Goal: Transaction & Acquisition: Purchase product/service

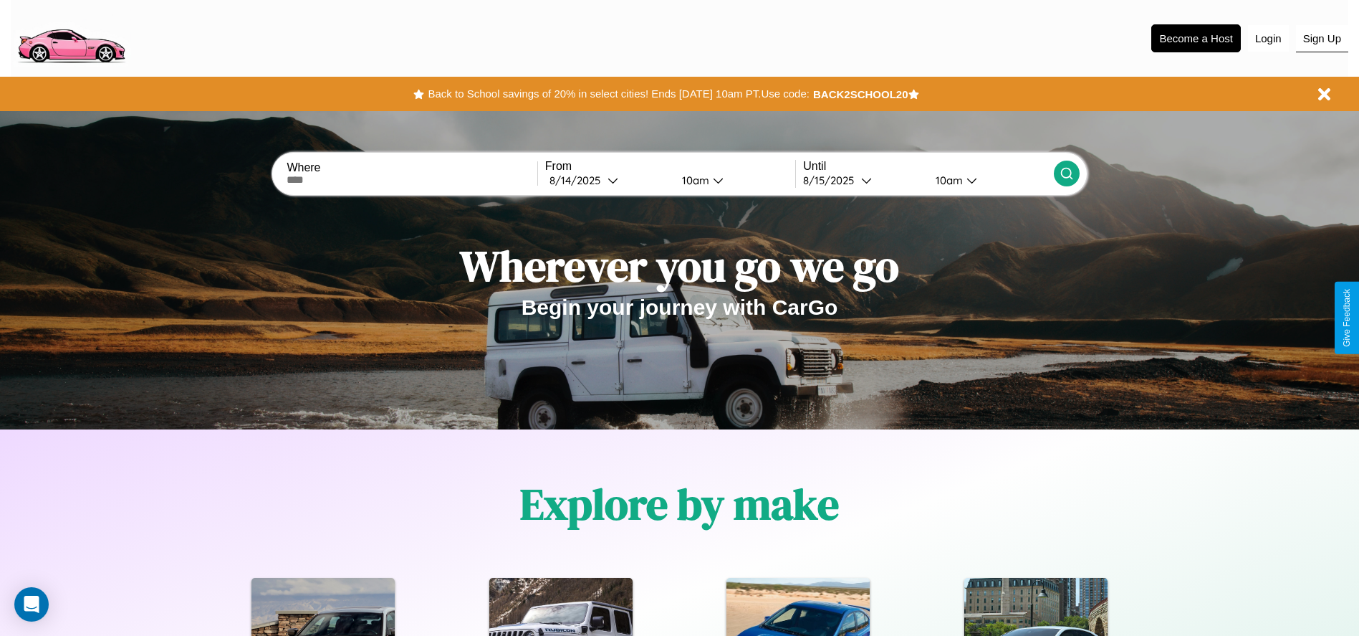
click at [1322, 38] on button "Sign Up" at bounding box center [1322, 38] width 52 height 27
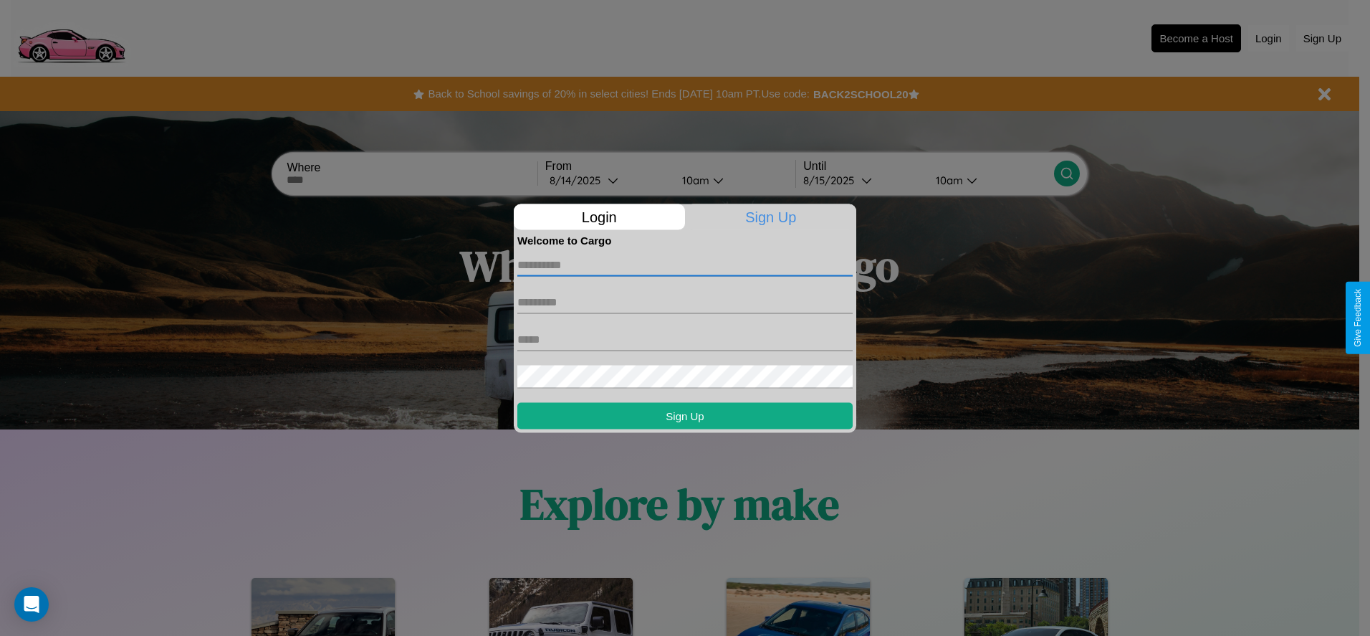
click at [685, 264] on input "text" at bounding box center [684, 264] width 335 height 23
type input "*****"
click at [685, 302] on input "text" at bounding box center [684, 301] width 335 height 23
type input "******"
click at [685, 339] on input "text" at bounding box center [684, 338] width 335 height 23
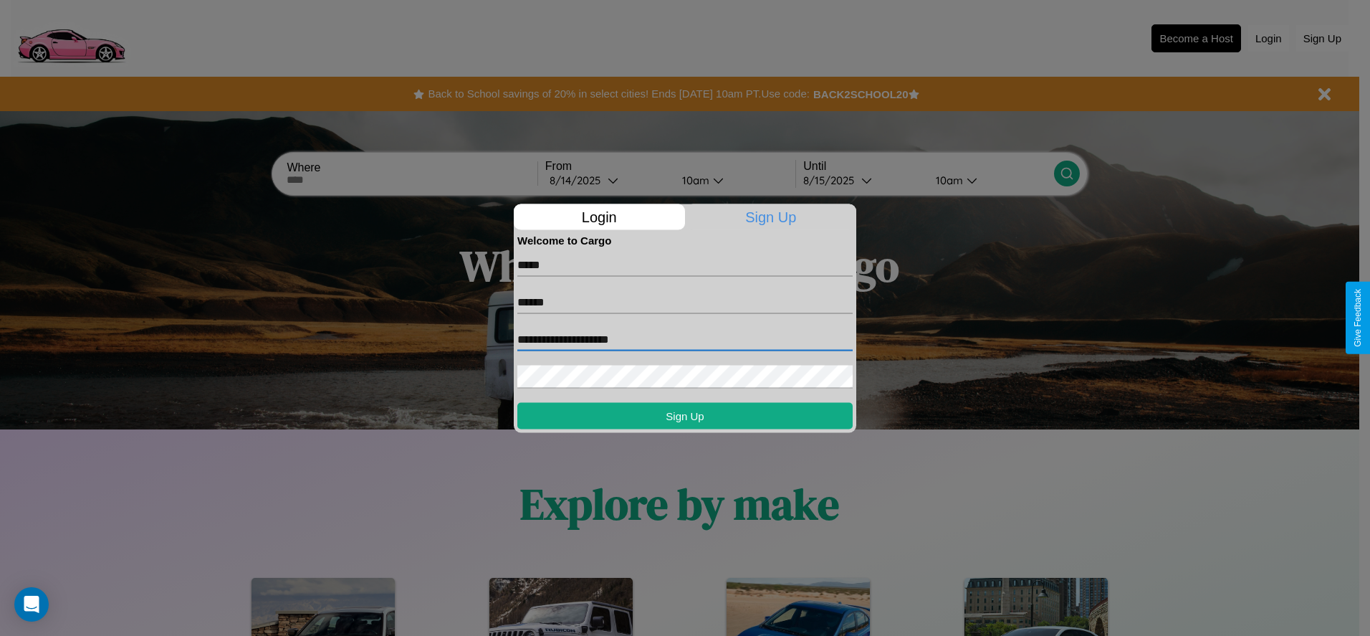
type input "**********"
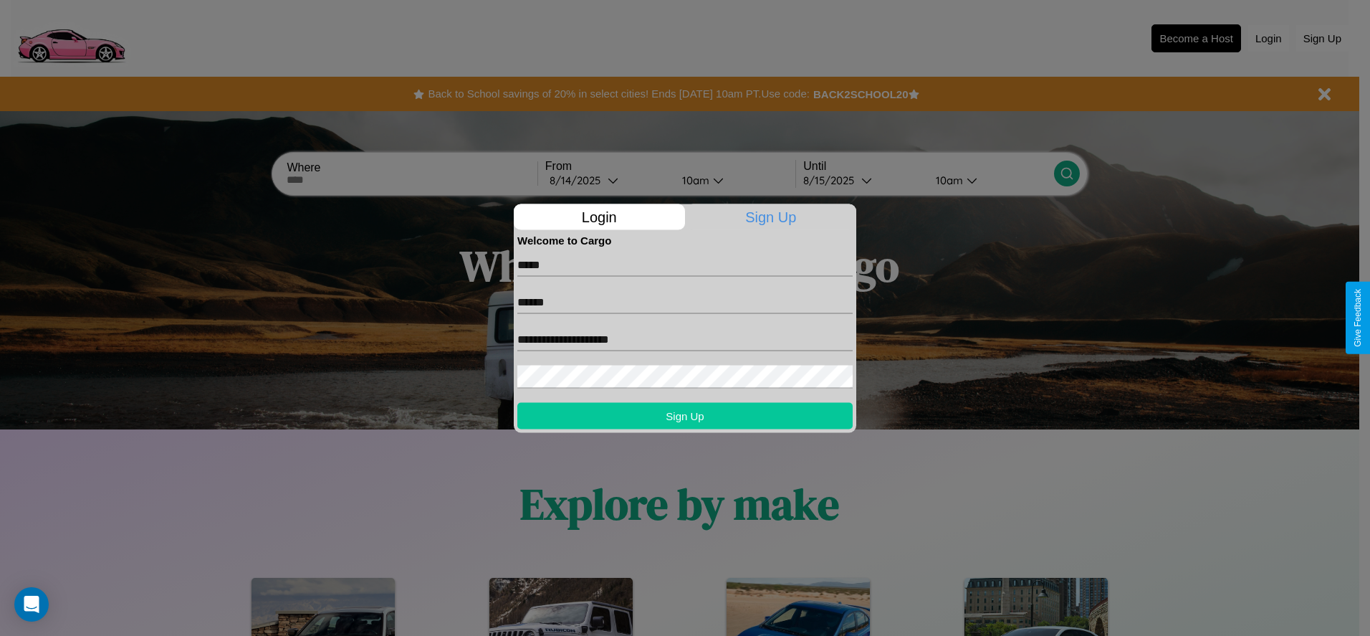
click at [685, 415] on button "Sign Up" at bounding box center [684, 415] width 335 height 27
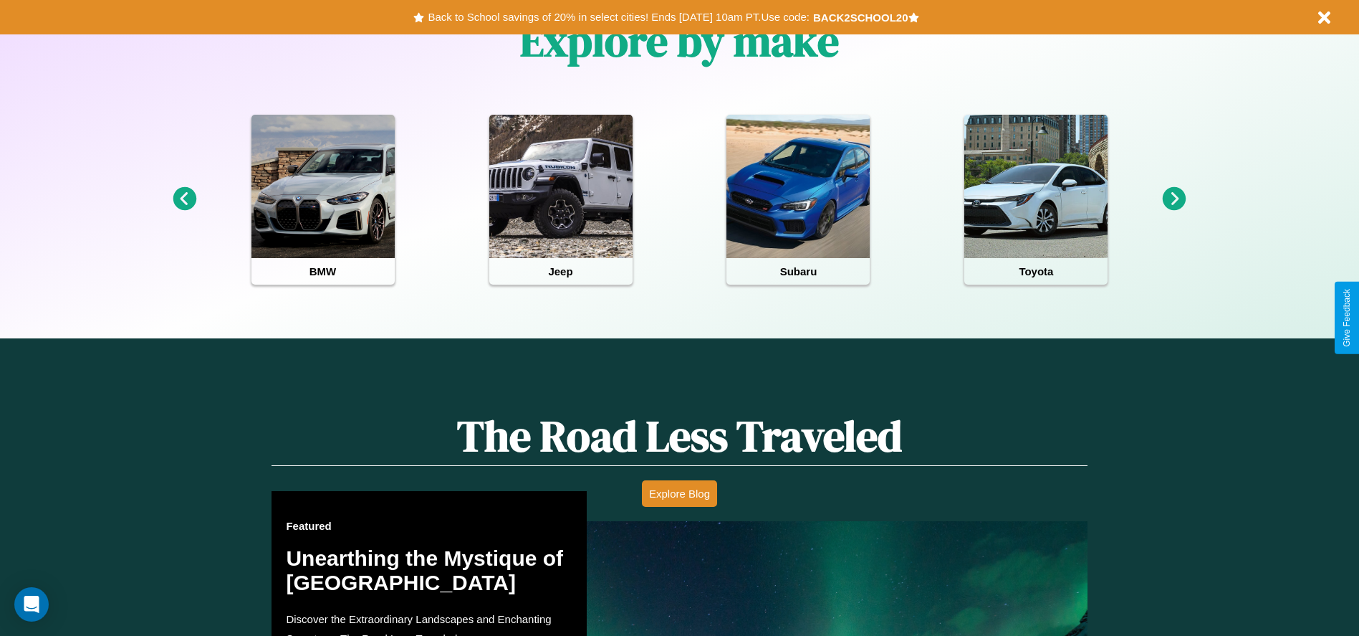
scroll to position [638, 0]
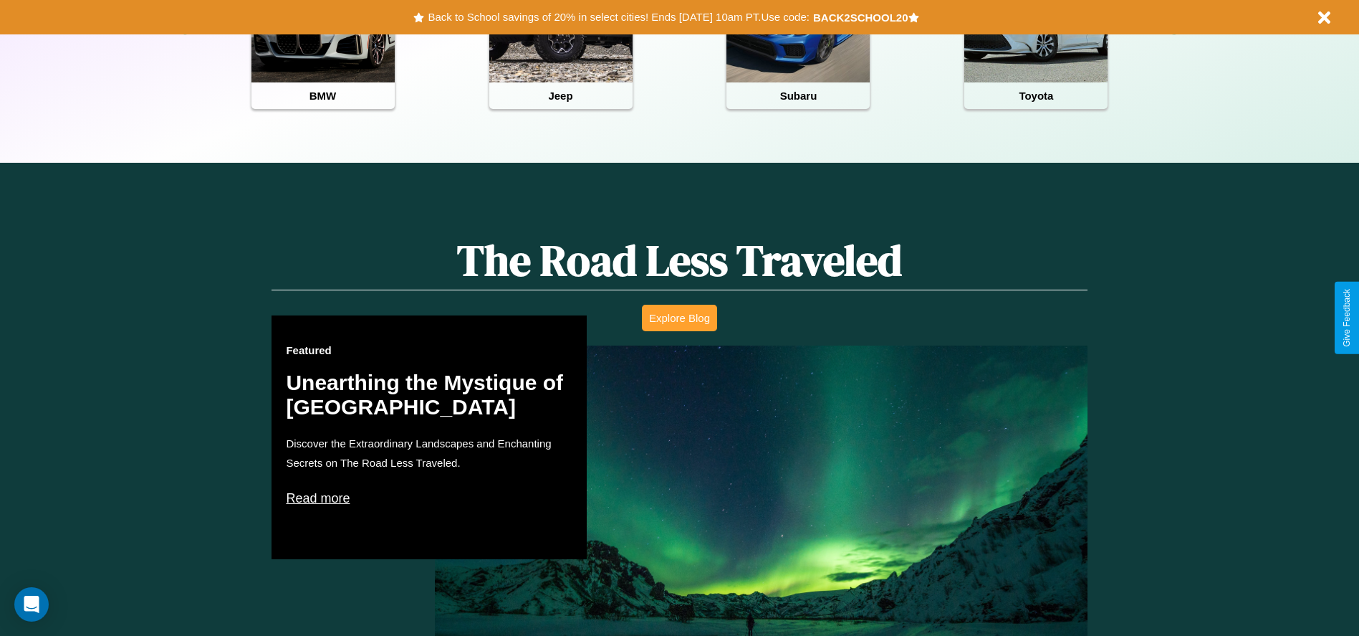
click at [679, 317] on button "Explore Blog" at bounding box center [679, 317] width 75 height 27
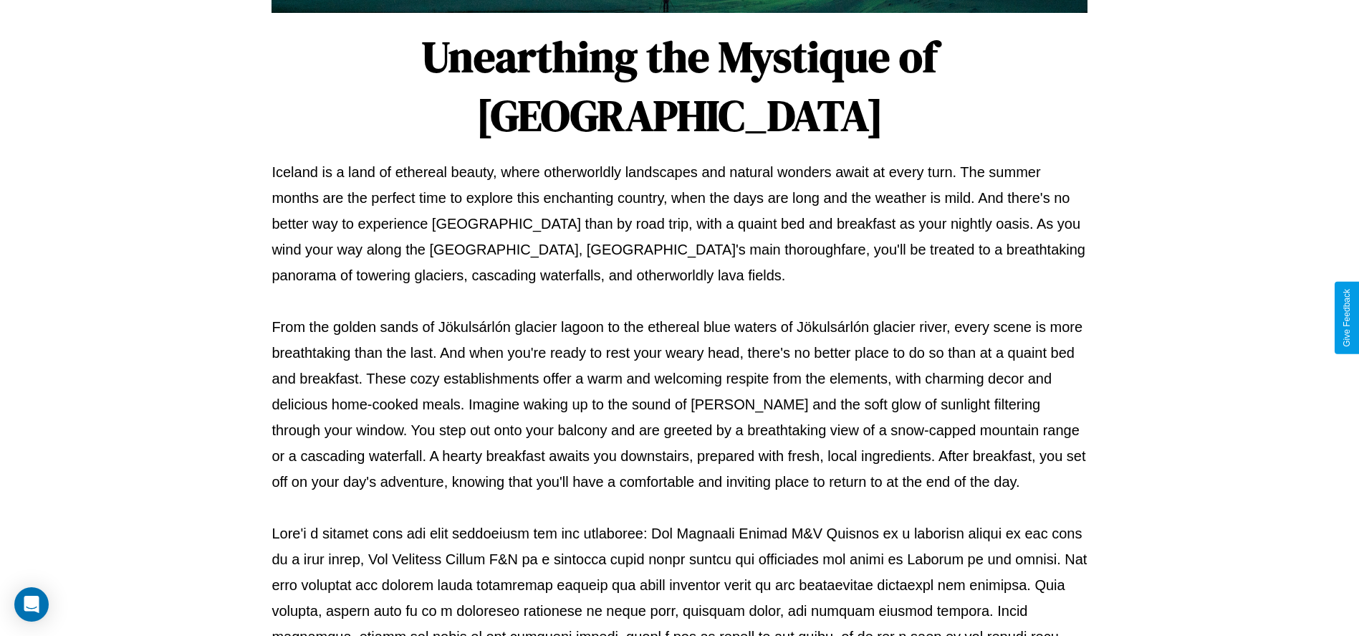
scroll to position [475, 0]
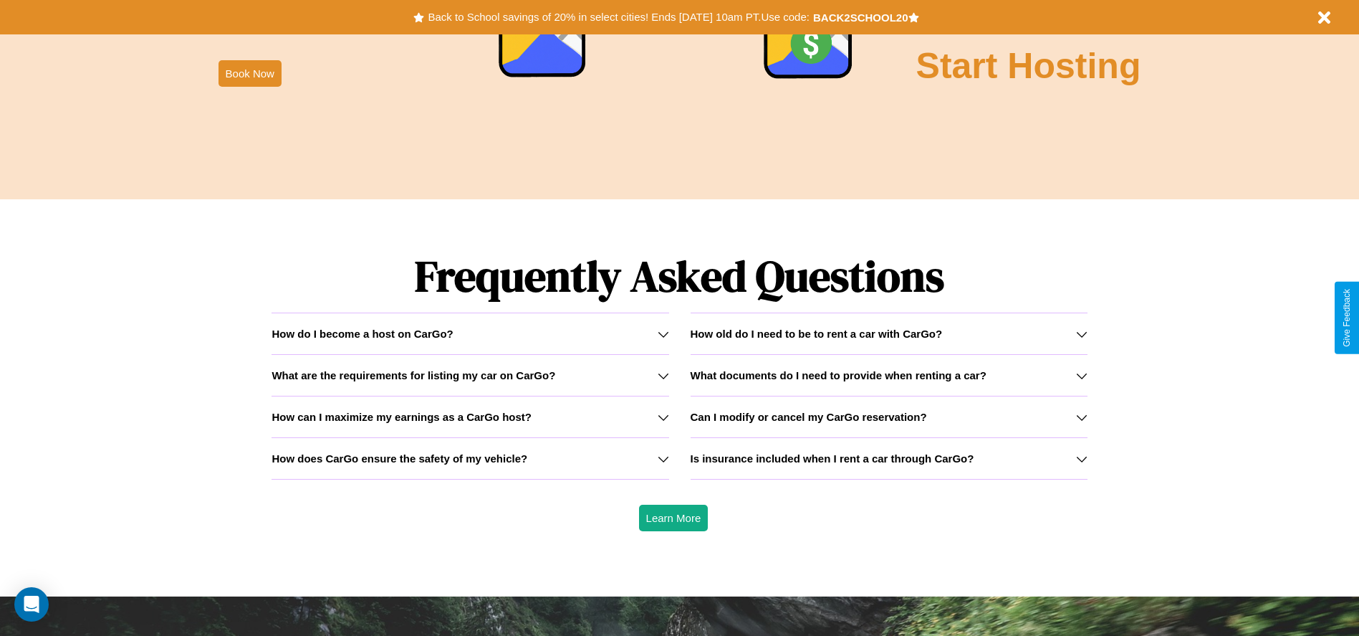
scroll to position [2056, 0]
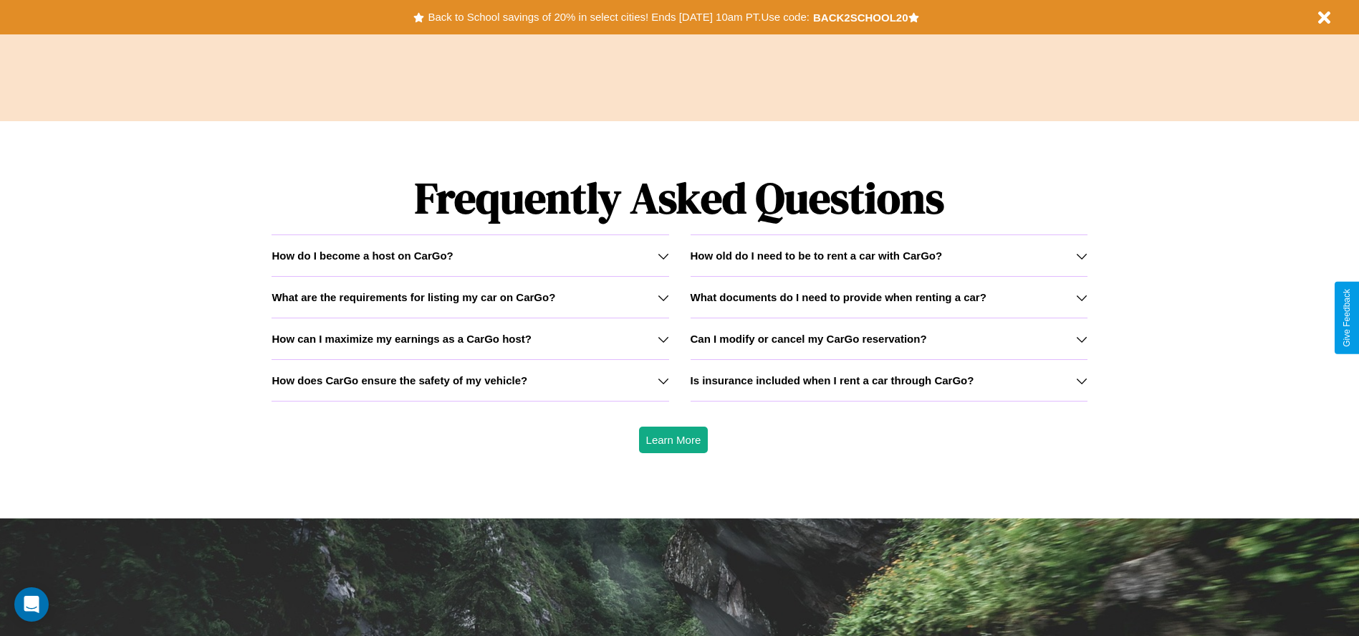
click at [470, 297] on h3 "What are the requirements for listing my car on CarGo?" at bounding box center [414, 297] width 284 height 12
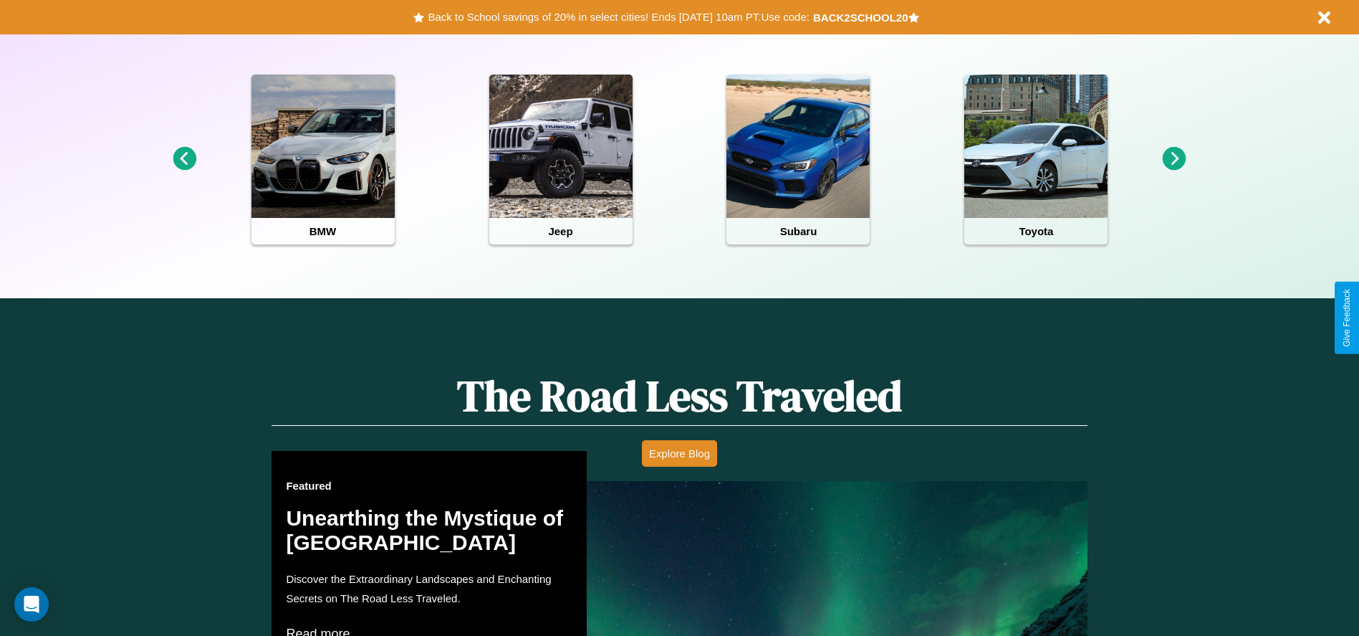
scroll to position [297, 0]
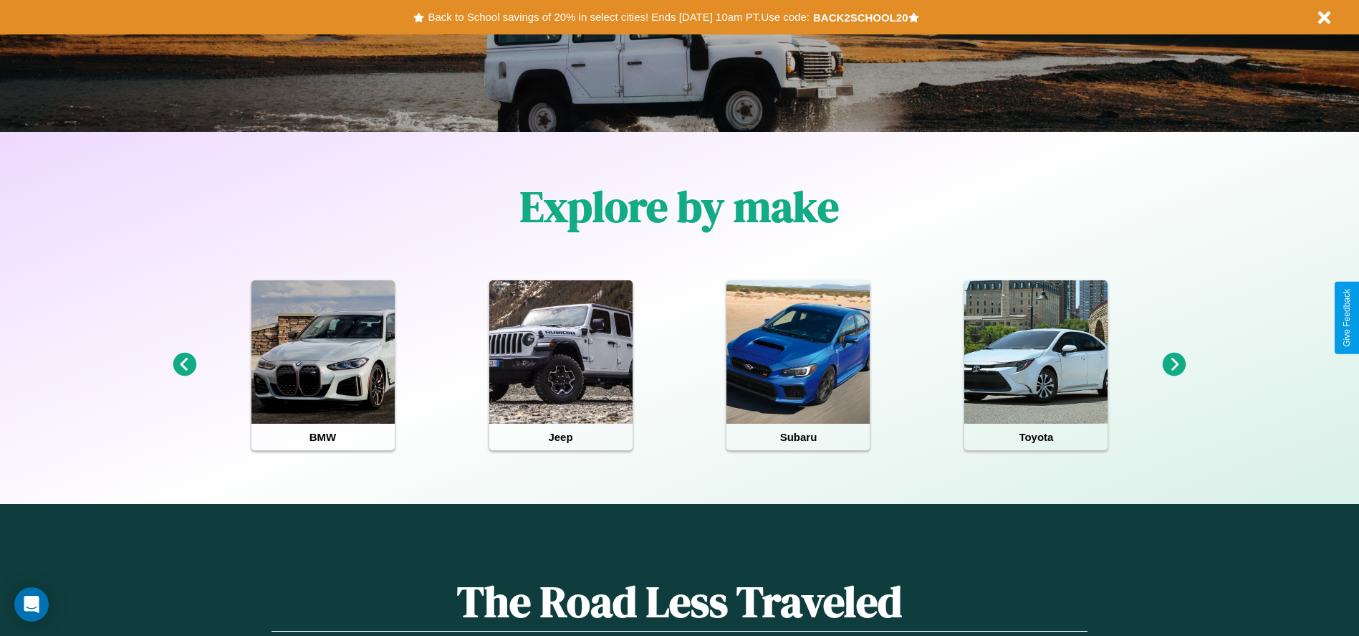
click at [184, 365] on icon at bounding box center [185, 364] width 24 height 24
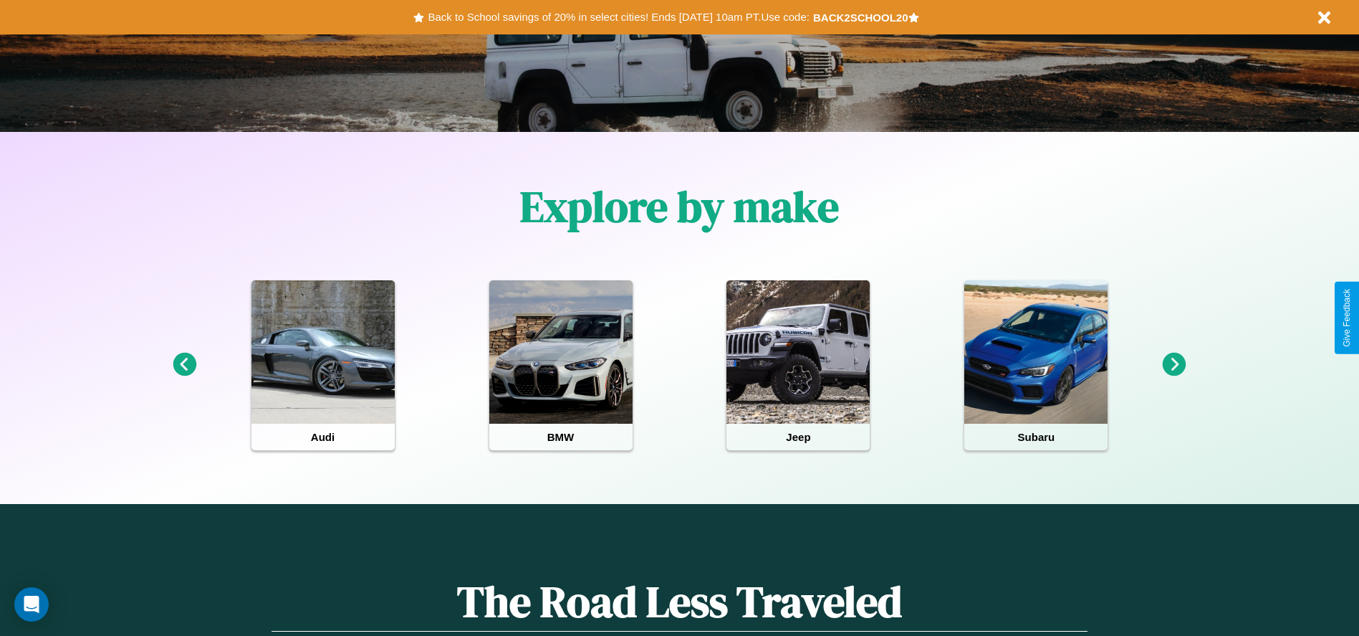
click at [1174, 365] on icon at bounding box center [1175, 364] width 24 height 24
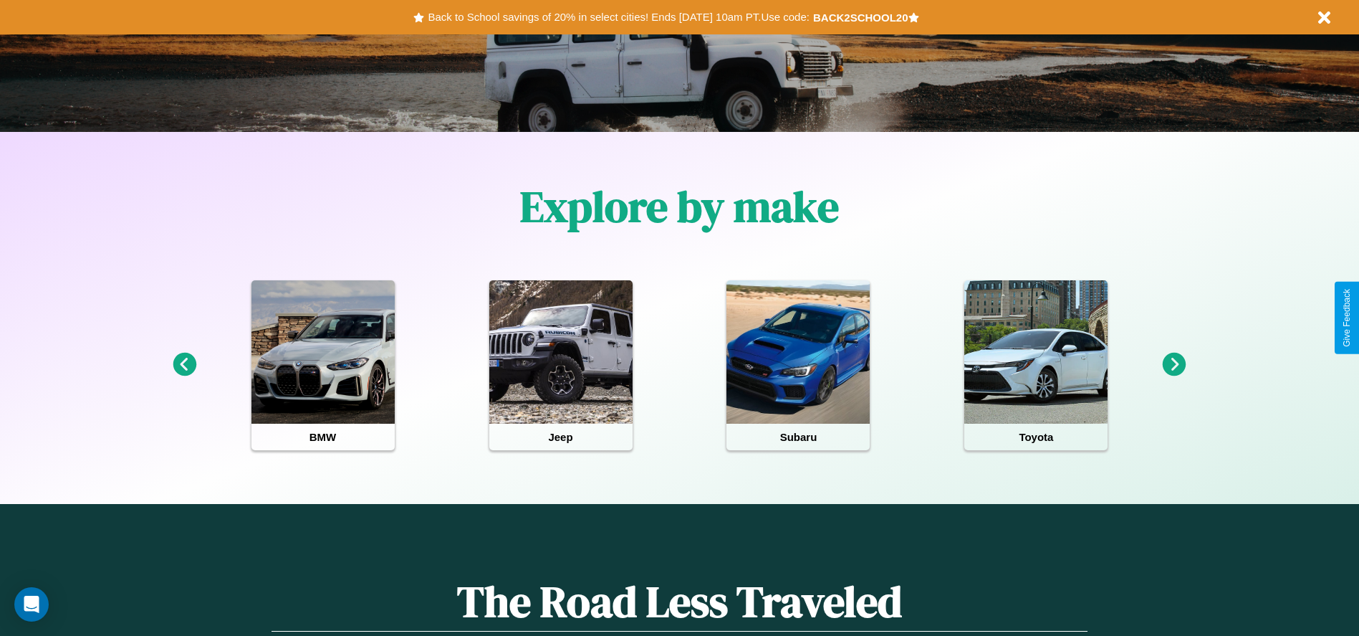
click at [1174, 365] on icon at bounding box center [1175, 364] width 24 height 24
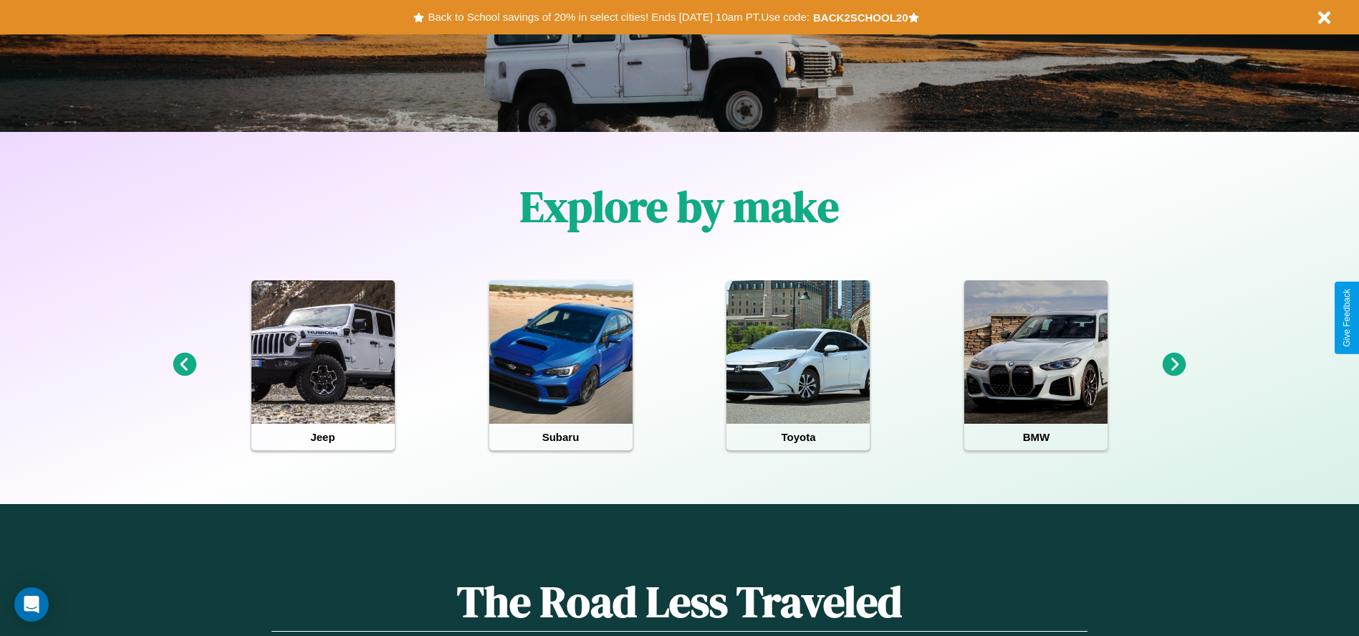
click at [1174, 365] on icon at bounding box center [1175, 364] width 24 height 24
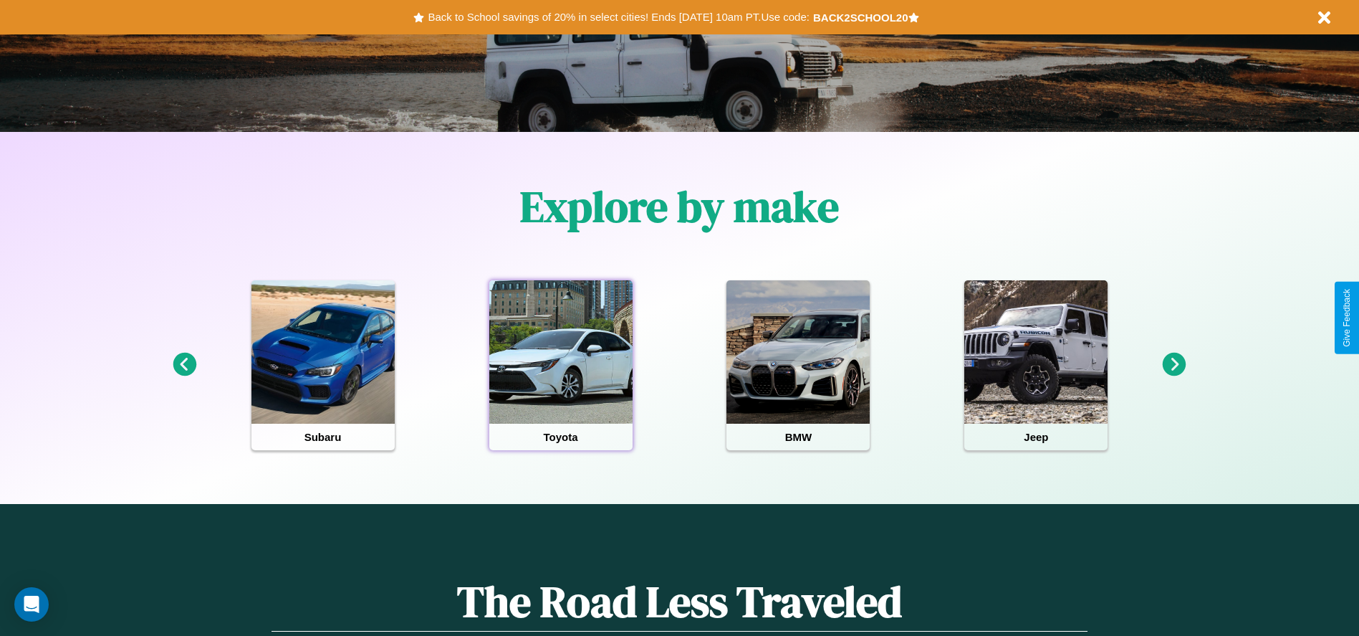
click at [560, 365] on div at bounding box center [560, 351] width 143 height 143
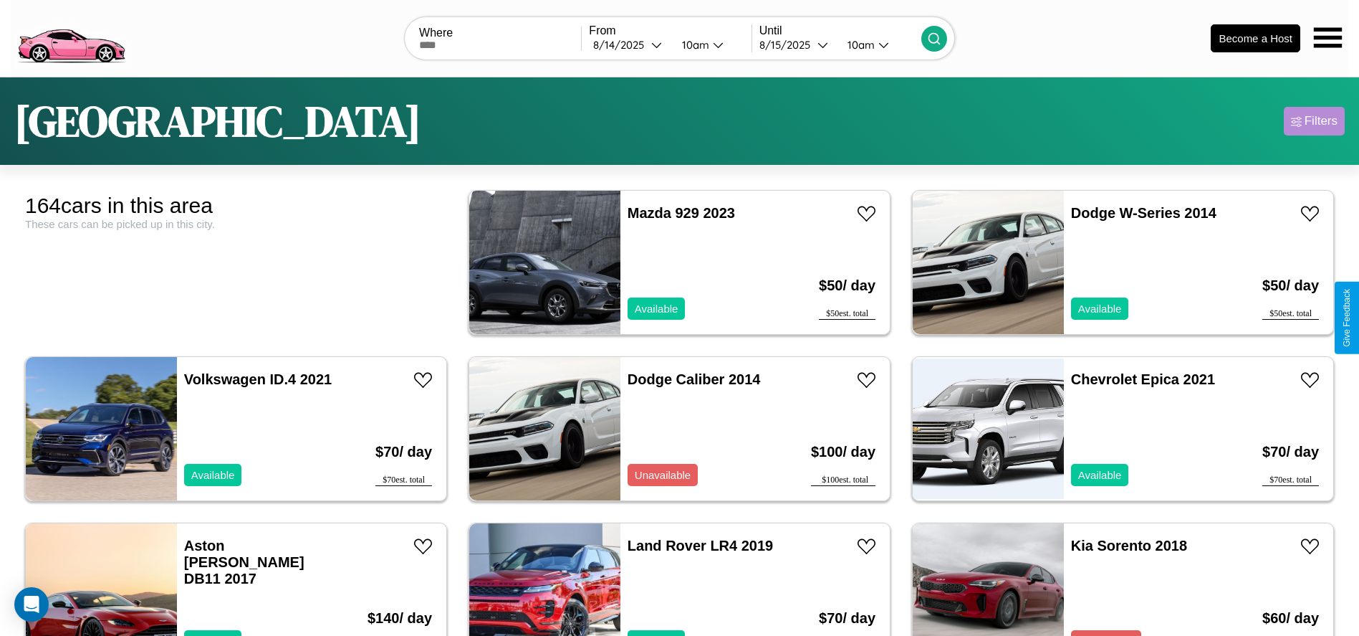
click at [1314, 121] on div "Filters" at bounding box center [1321, 121] width 33 height 14
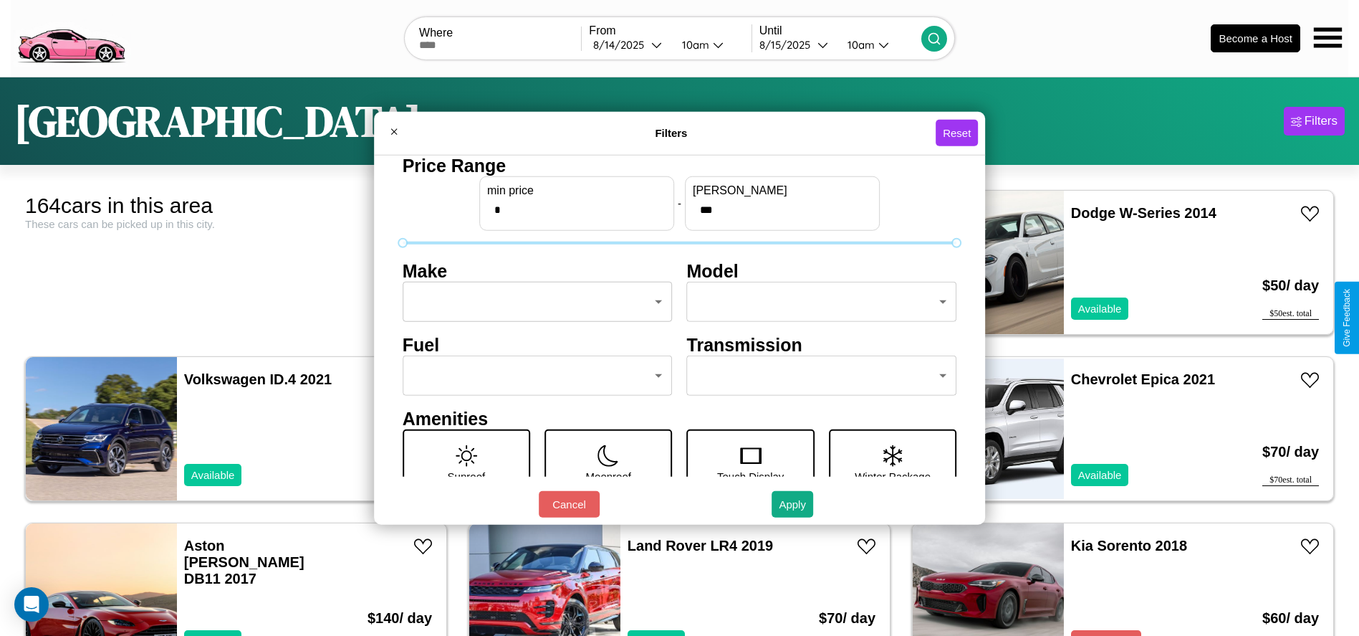
click at [533, 302] on body "CarGo Where From [DATE] 10am Until [DATE] 10am Become a Host [GEOGRAPHIC_DATA] …" at bounding box center [679, 362] width 1359 height 724
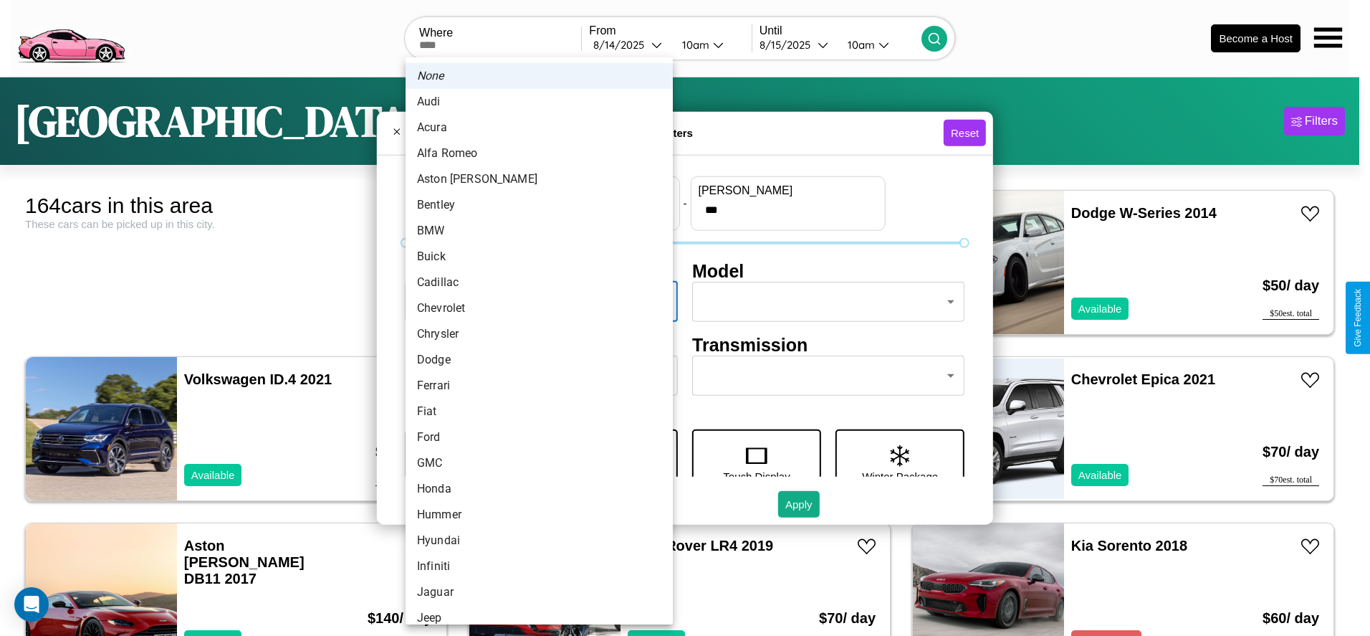
click at [534, 179] on li "Aston [PERSON_NAME]" at bounding box center [539, 179] width 267 height 26
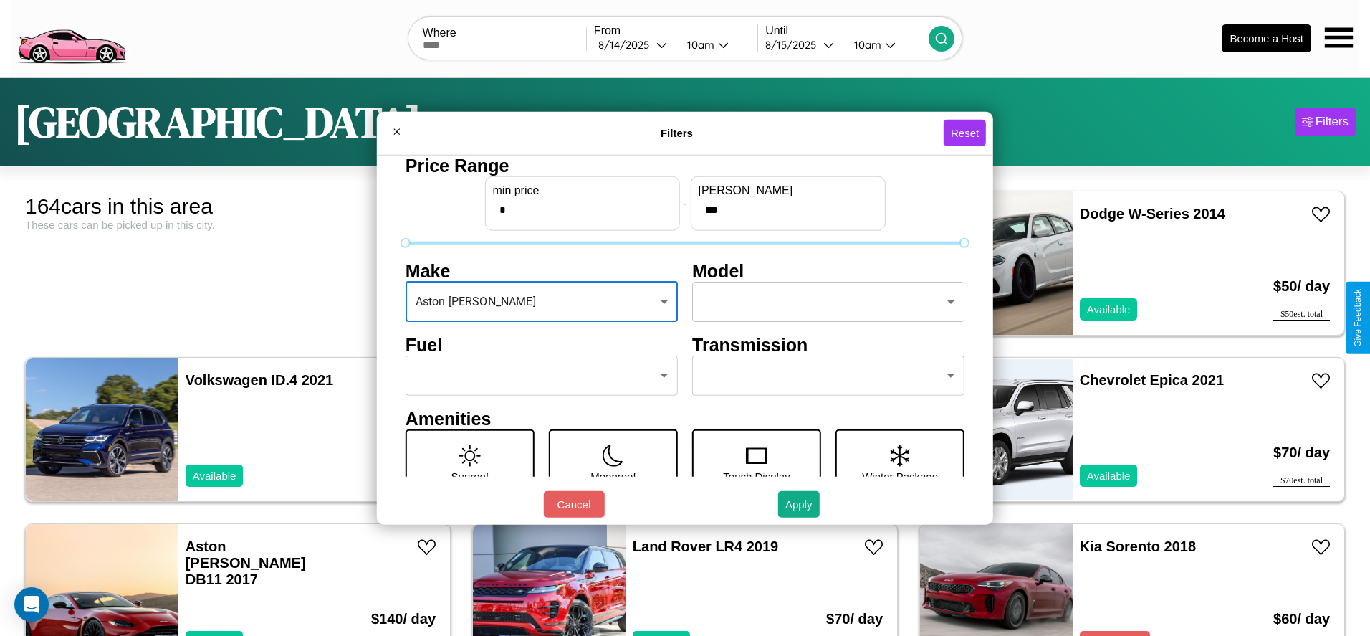
type input "**********"
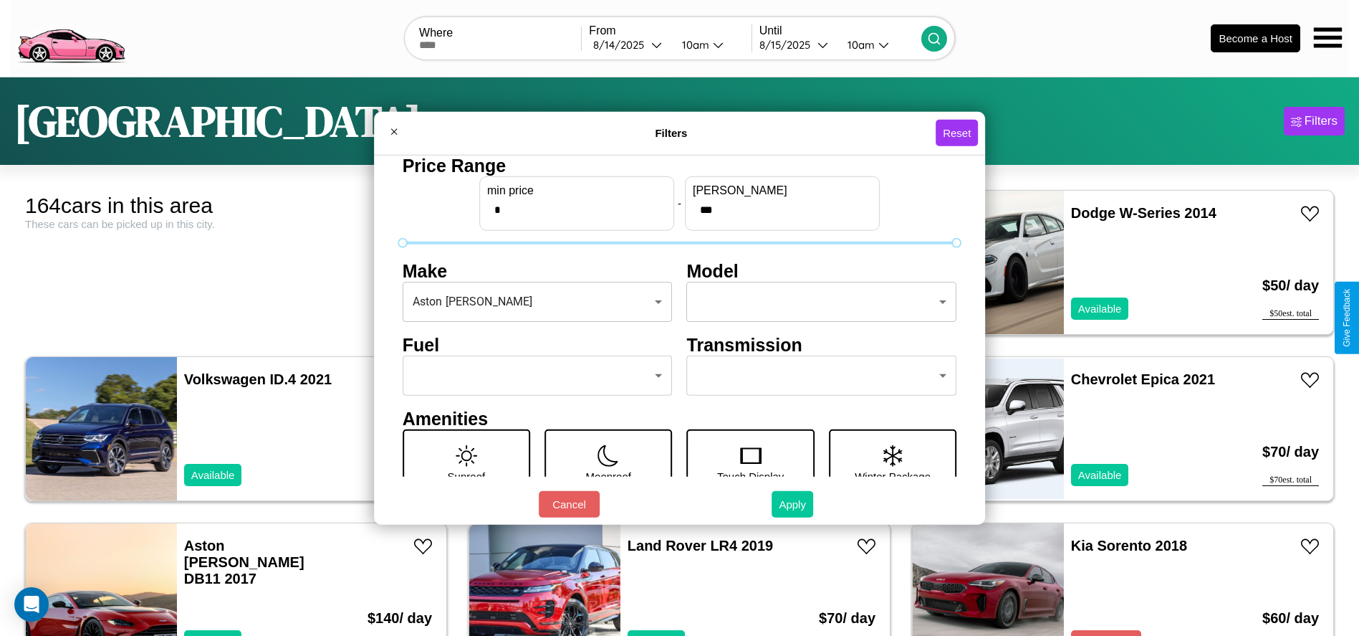
click at [793, 504] on button "Apply" at bounding box center [793, 504] width 42 height 27
